Goal: Communication & Community: Answer question/provide support

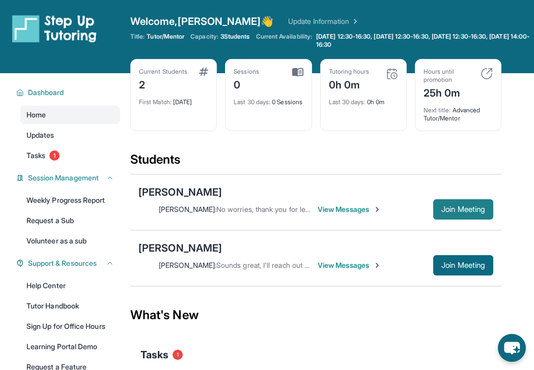
click at [437, 211] on button "Join Meeting" at bounding box center [463, 209] width 60 height 20
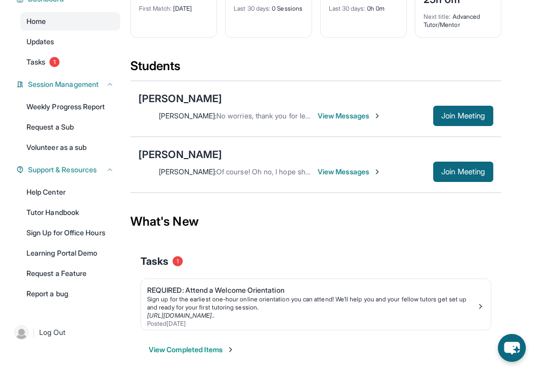
scroll to position [103, 0]
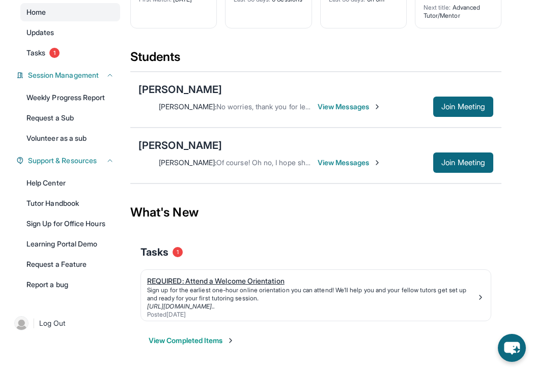
click at [264, 302] on div "Sign up for the earliest one-hour online orientation you can attend! We’ll help…" at bounding box center [311, 294] width 329 height 16
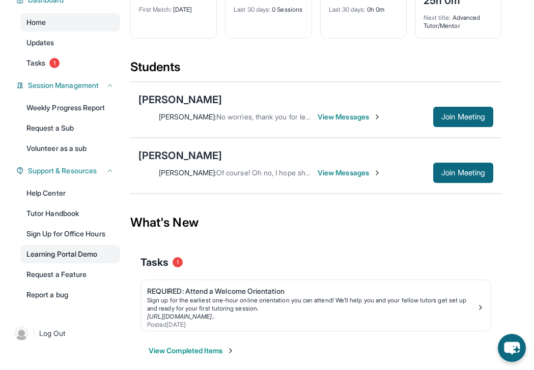
scroll to position [89, 0]
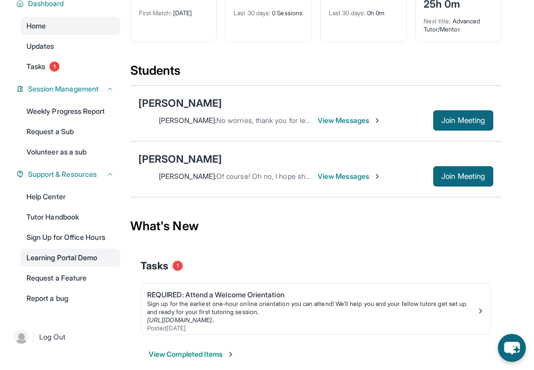
click at [92, 262] on link "Learning Portal Demo" at bounding box center [70, 258] width 100 height 18
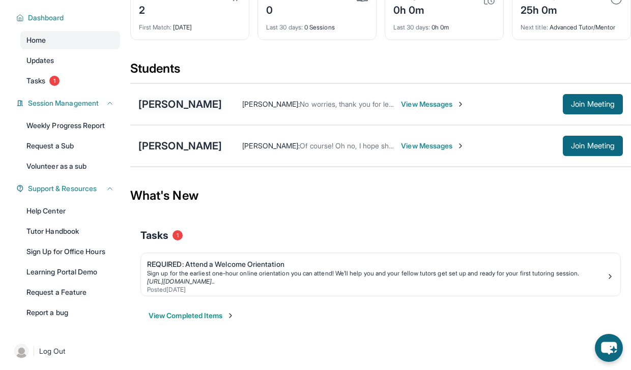
scroll to position [69, 0]
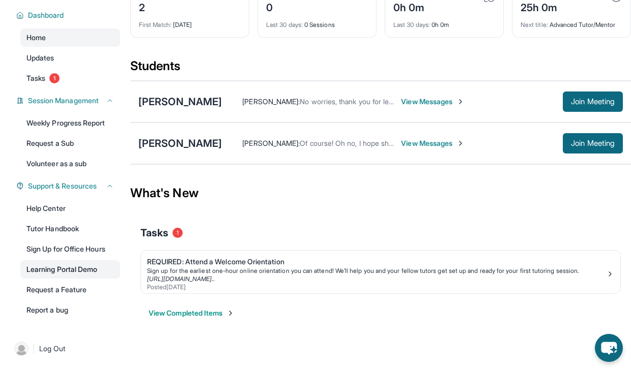
click at [73, 276] on link "Learning Portal Demo" at bounding box center [70, 270] width 100 height 18
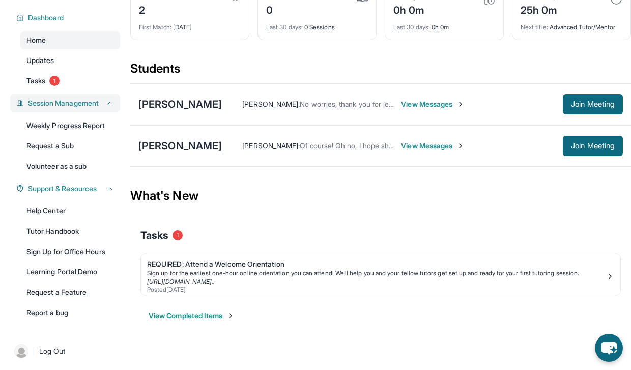
scroll to position [66, 0]
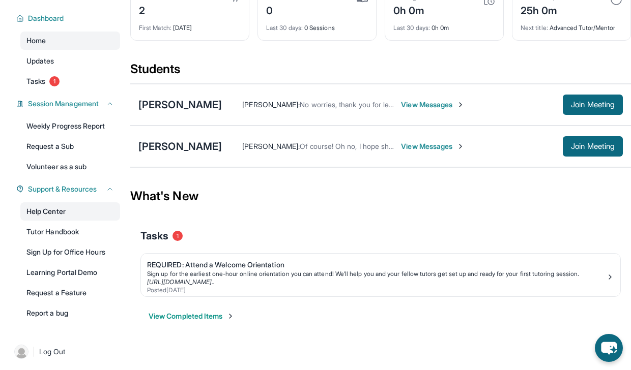
click at [77, 212] on link "Help Center" at bounding box center [70, 212] width 100 height 18
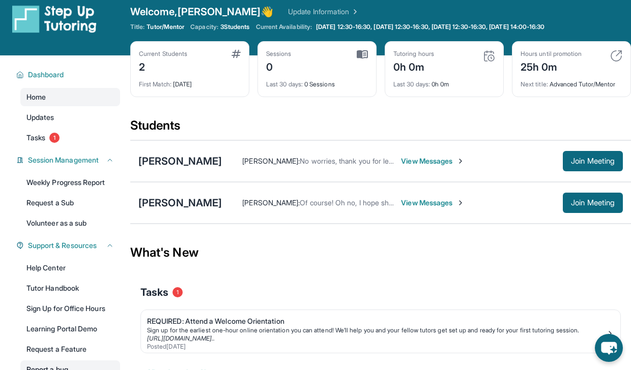
scroll to position [0, 0]
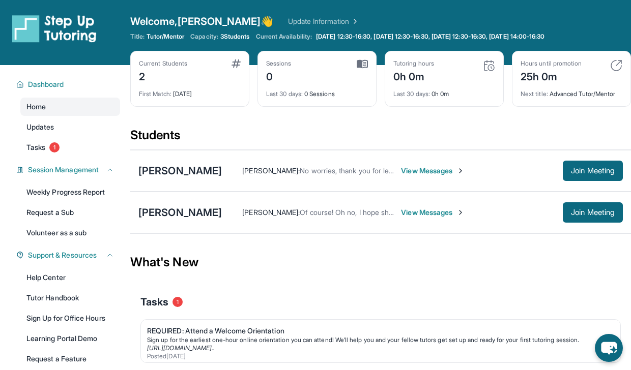
click at [533, 167] on div "Payton Fitzgerald : No worries, thank you for letting me know! View Messages" at bounding box center [392, 171] width 341 height 10
click at [533, 176] on button "Join Meeting" at bounding box center [593, 171] width 60 height 20
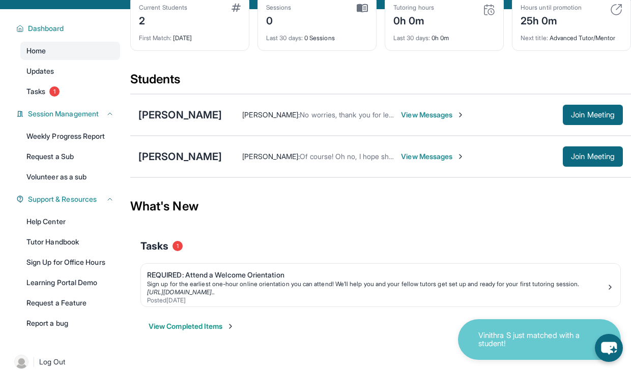
scroll to position [57, 0]
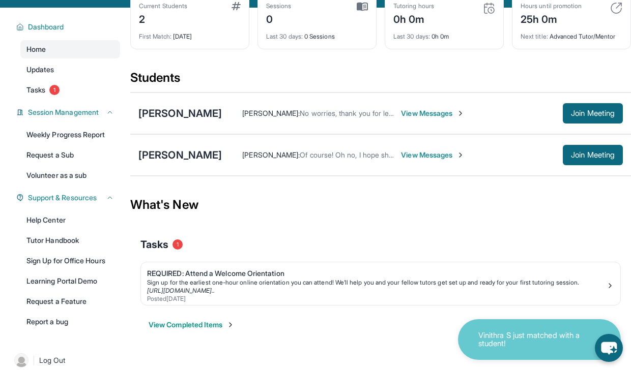
click at [440, 114] on span "View Messages" at bounding box center [433, 113] width 64 height 10
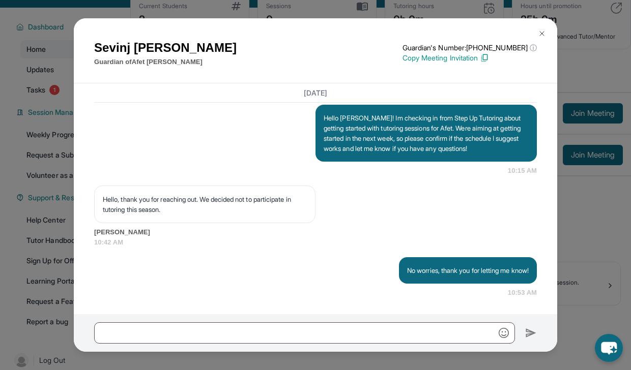
scroll to position [876, 0]
click at [539, 36] on img at bounding box center [542, 34] width 8 height 8
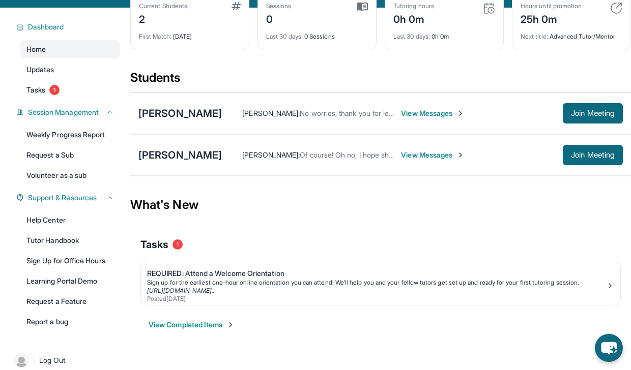
click at [401, 152] on span "View Messages" at bounding box center [433, 155] width 64 height 10
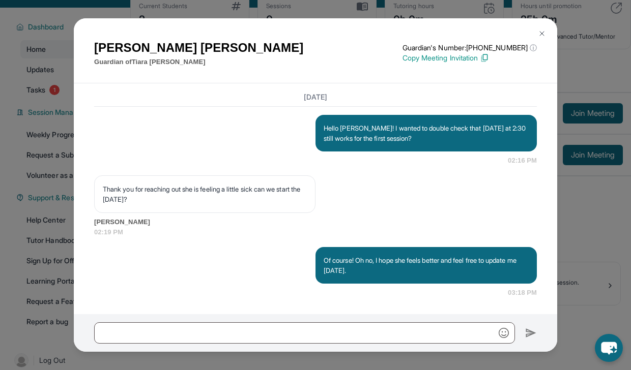
scroll to position [1134, 0]
click at [539, 34] on img at bounding box center [542, 34] width 8 height 8
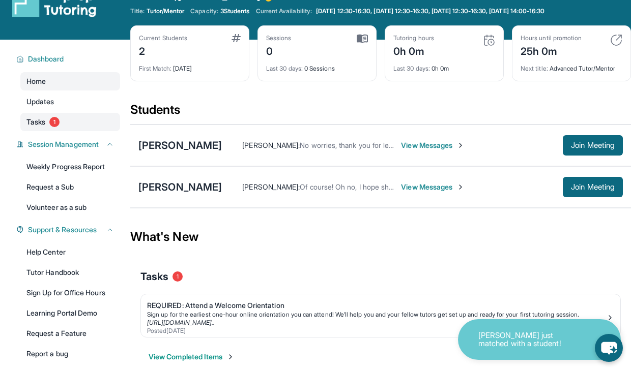
scroll to position [0, 0]
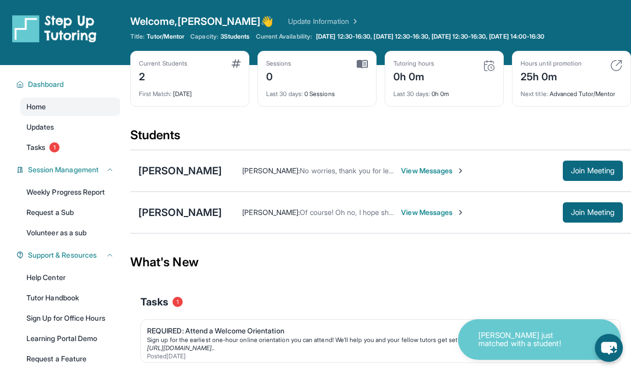
click at [517, 332] on p "[PERSON_NAME] just matched with a student!" at bounding box center [529, 340] width 102 height 17
click at [166, 215] on div "[PERSON_NAME]" at bounding box center [179, 213] width 83 height 14
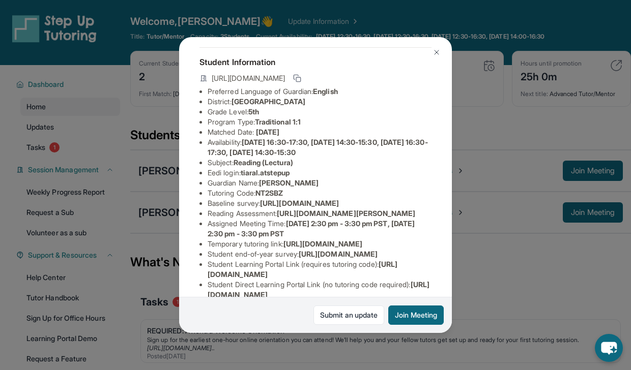
scroll to position [42, 1]
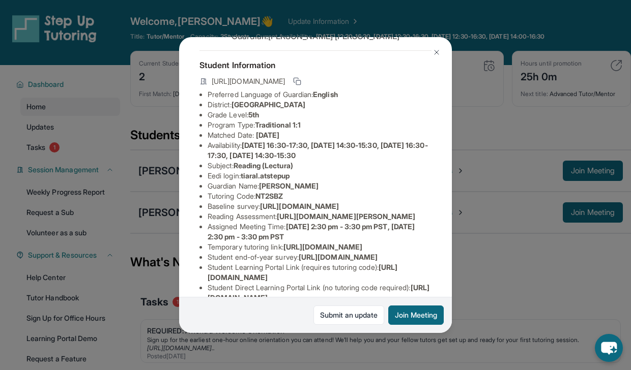
click at [304, 211] on span "[URL][DOMAIN_NAME]" at bounding box center [299, 206] width 79 height 9
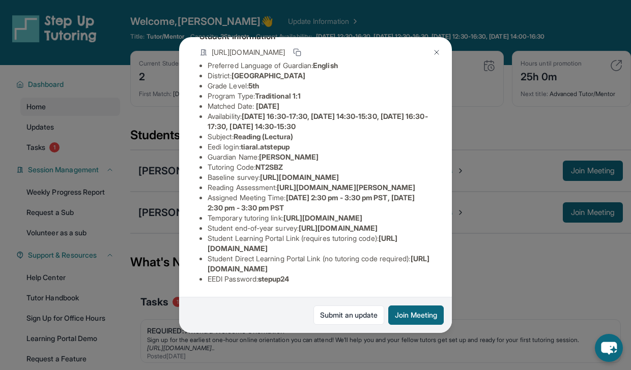
scroll to position [182, 0]
click at [434, 57] on button at bounding box center [436, 52] width 20 height 20
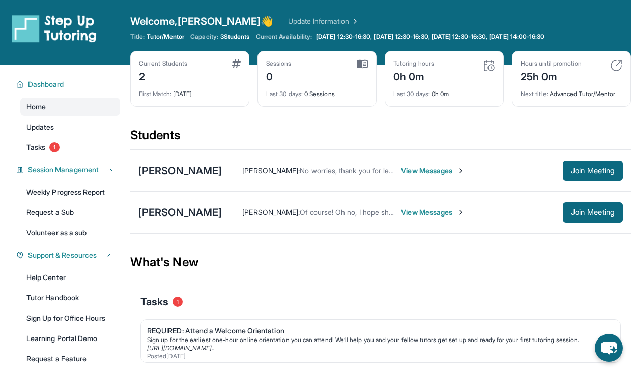
click at [419, 215] on span "View Messages" at bounding box center [433, 213] width 64 height 10
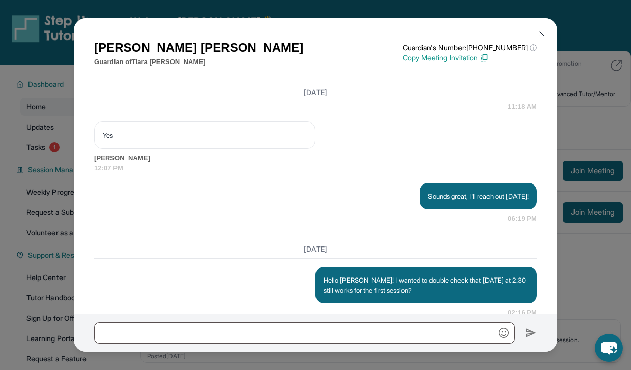
scroll to position [1134, 0]
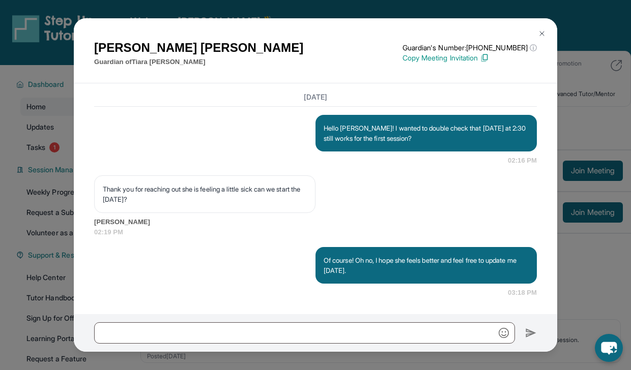
drag, startPoint x: 318, startPoint y: 123, endPoint x: 489, endPoint y: 292, distance: 240.3
click at [489, 292] on div "[DATE] Hello [PERSON_NAME]! I wanted to double check that [DATE] at 2:30 still …" at bounding box center [315, 193] width 443 height 210
copy div "Hello [PERSON_NAME]! I wanted to double check that [DATE] at 2:30 still works f…"
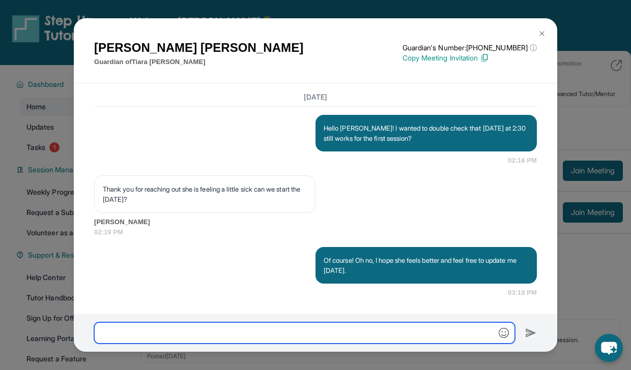
click at [365, 326] on input "text" at bounding box center [304, 333] width 421 height 21
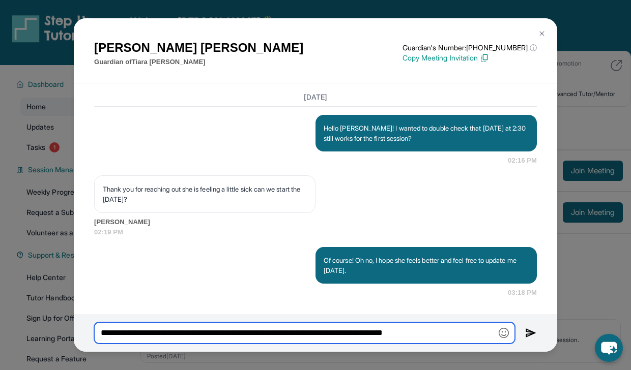
type input "**********"
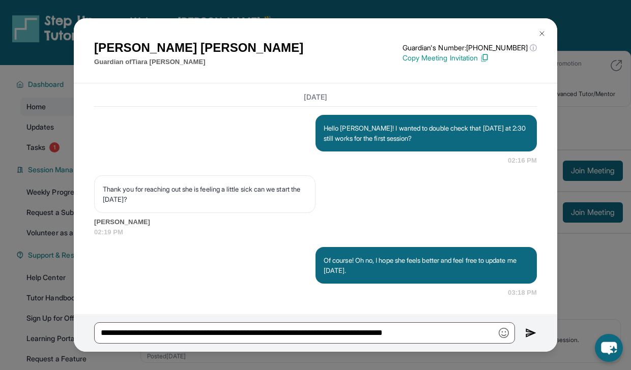
click at [530, 334] on img at bounding box center [531, 333] width 12 height 12
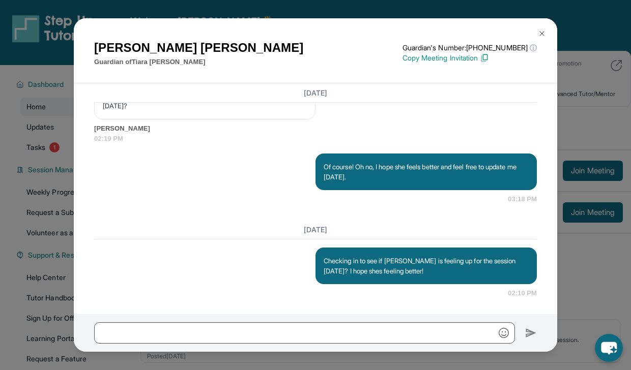
scroll to position [1228, 0]
click at [545, 30] on img at bounding box center [542, 34] width 8 height 8
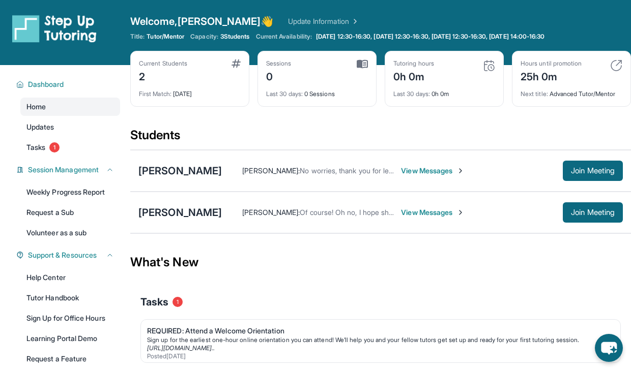
click at [236, 33] on span "3 Students" at bounding box center [235, 37] width 30 height 8
